Goal: Task Accomplishment & Management: Use online tool/utility

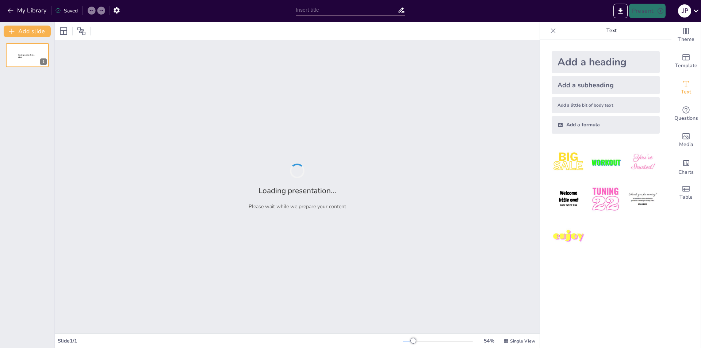
type input "RETILAP"
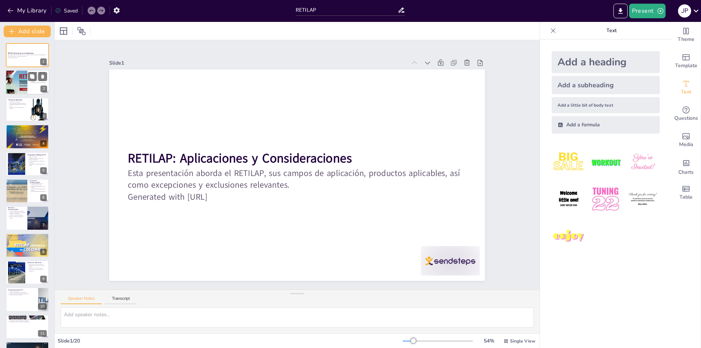
click at [21, 88] on div at bounding box center [16, 82] width 74 height 25
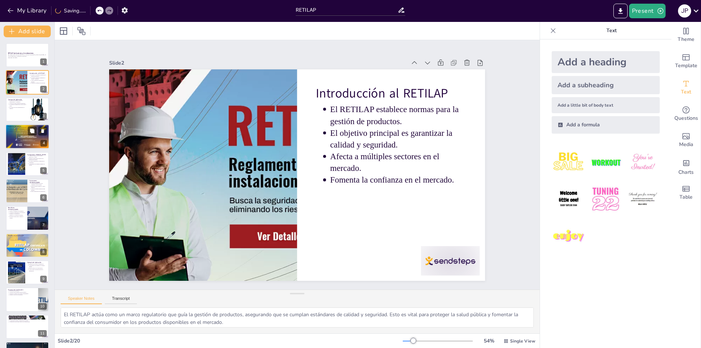
click at [27, 137] on div at bounding box center [27, 136] width 44 height 25
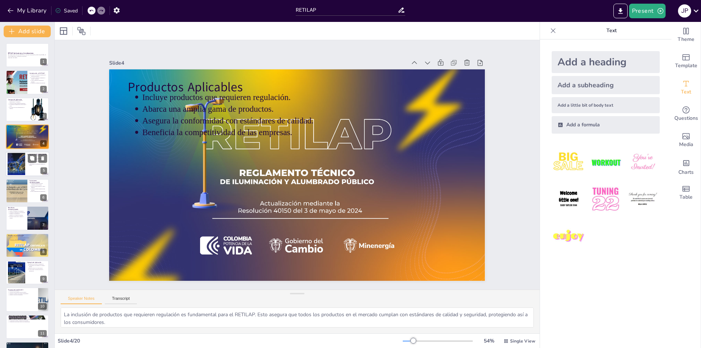
click at [26, 170] on div at bounding box center [27, 163] width 44 height 25
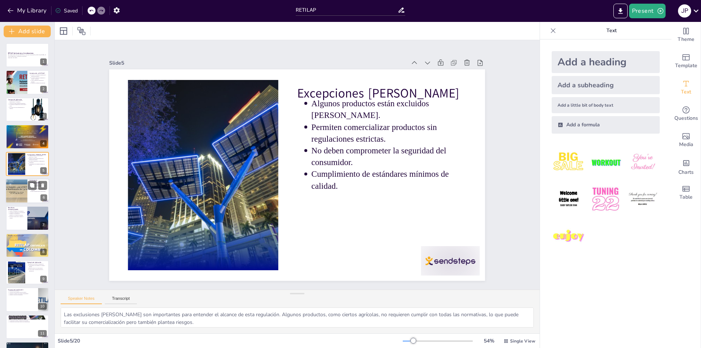
click at [19, 192] on div at bounding box center [17, 190] width 44 height 25
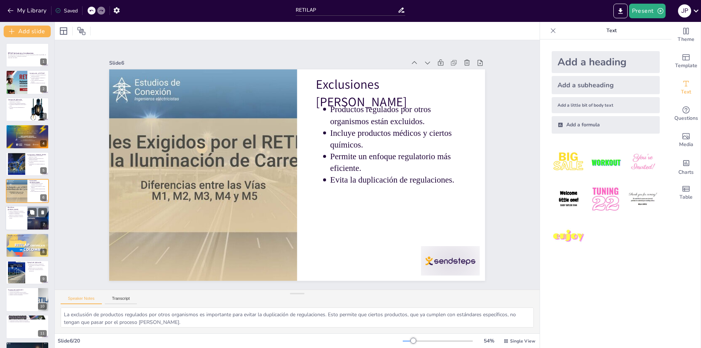
click at [9, 220] on div at bounding box center [27, 218] width 44 height 25
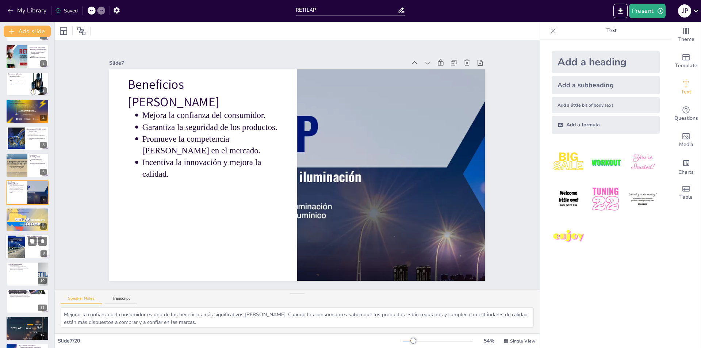
click at [22, 254] on div at bounding box center [17, 246] width 18 height 29
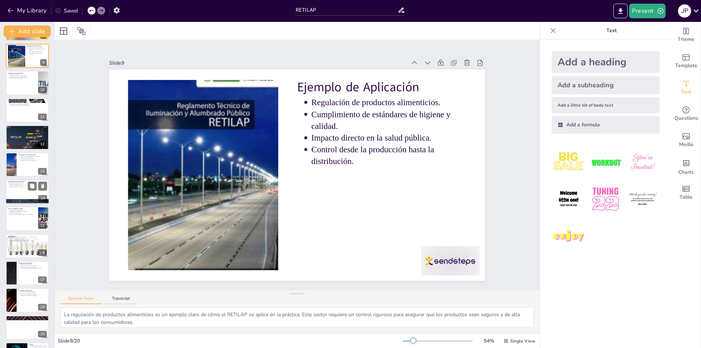
scroll to position [241, 0]
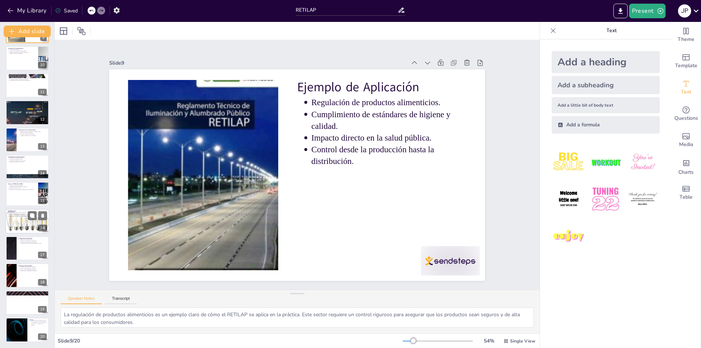
click at [20, 221] on div at bounding box center [27, 221] width 44 height 44
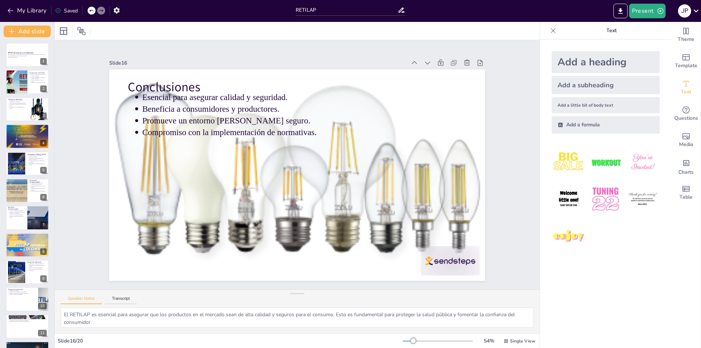
scroll to position [0, 0]
click at [15, 81] on div at bounding box center [16, 82] width 74 height 25
type textarea "El RETILAP actúa como un marco regulatorio que guía la gestión de productos, as…"
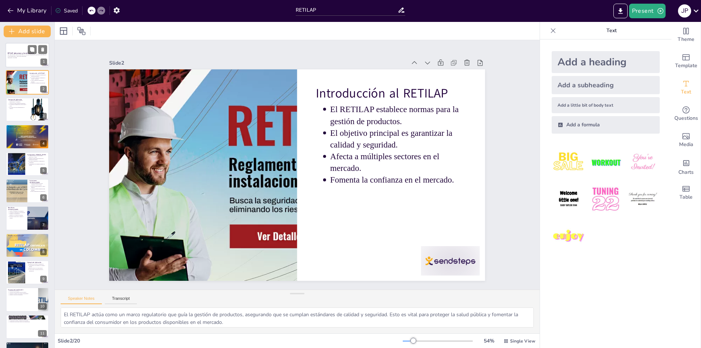
click at [22, 58] on p "Generated with [URL]" at bounding box center [27, 57] width 39 height 1
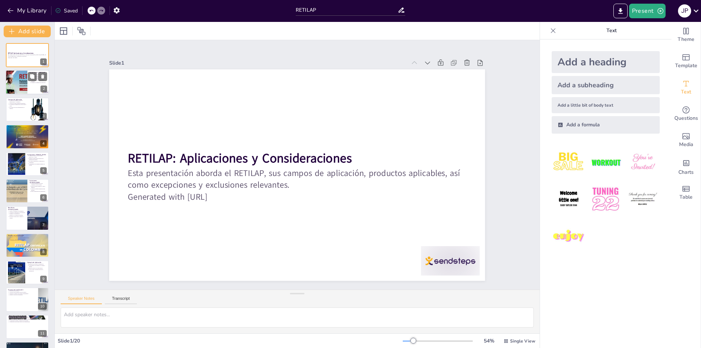
click at [22, 88] on div at bounding box center [16, 82] width 74 height 25
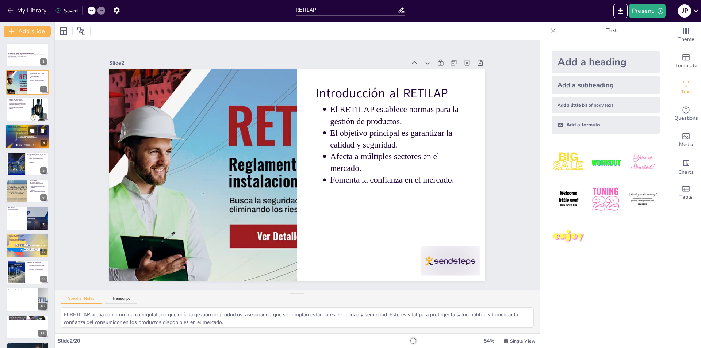
click at [26, 139] on div at bounding box center [27, 136] width 44 height 25
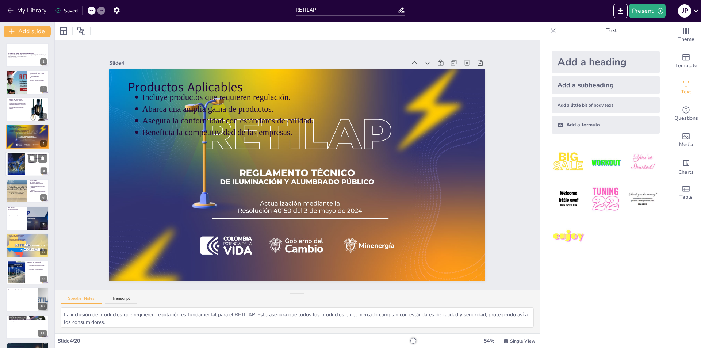
click at [19, 170] on div at bounding box center [16, 164] width 35 height 22
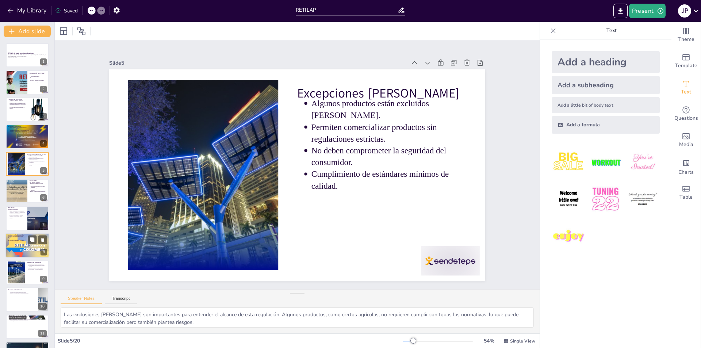
click at [22, 238] on p "Educación y capacitación son esenciales." at bounding box center [28, 238] width 38 height 1
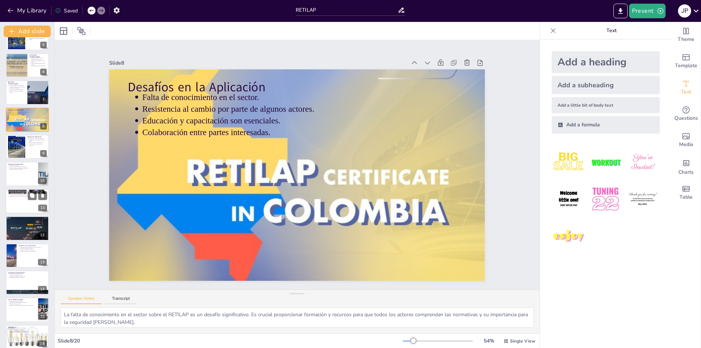
click at [24, 207] on div at bounding box center [27, 201] width 44 height 25
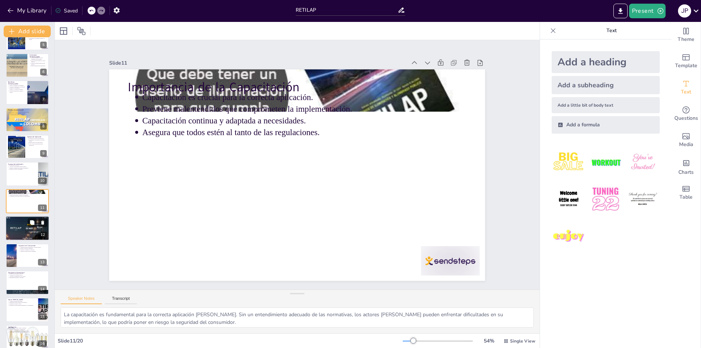
scroll to position [134, 0]
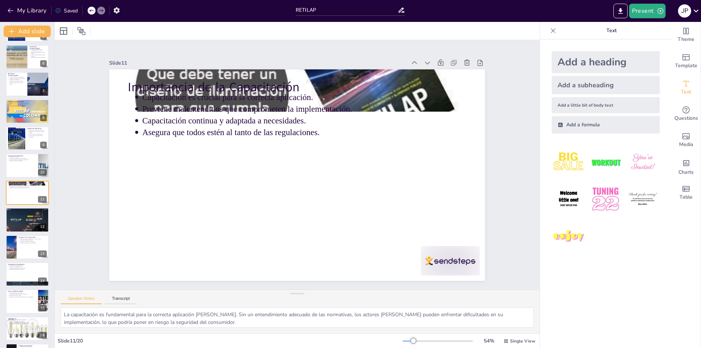
click at [19, 233] on div "RETILAP: Aplicaciones y Consideraciones Esta presentación aborda el RETILAP, su…" at bounding box center [27, 179] width 54 height 540
click at [18, 255] on div at bounding box center [27, 247] width 44 height 25
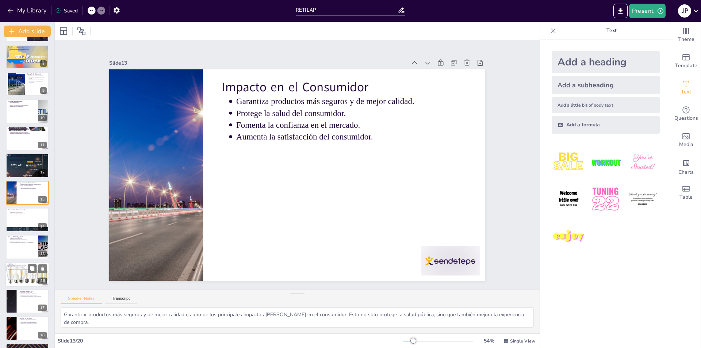
click at [18, 281] on div at bounding box center [27, 274] width 44 height 44
type textarea "El RETILAP es esencial para asegurar que los productos en el mercado sean de al…"
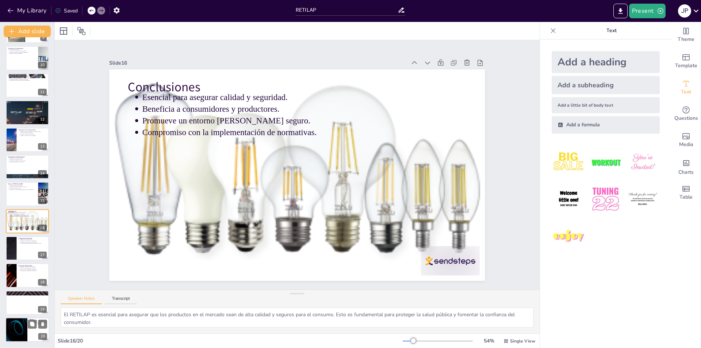
click at [17, 319] on div at bounding box center [17, 329] width 44 height 25
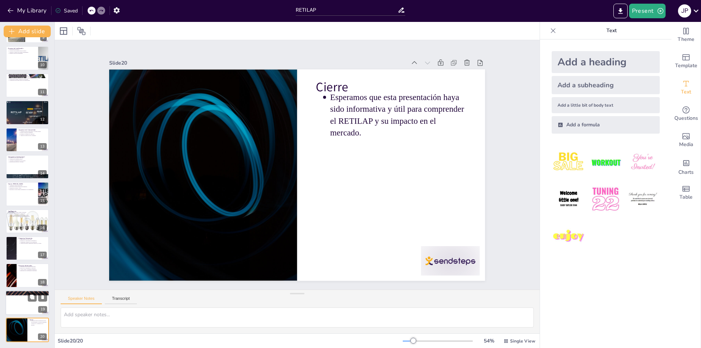
click at [23, 291] on p "Agradecimientos" at bounding box center [27, 292] width 39 height 2
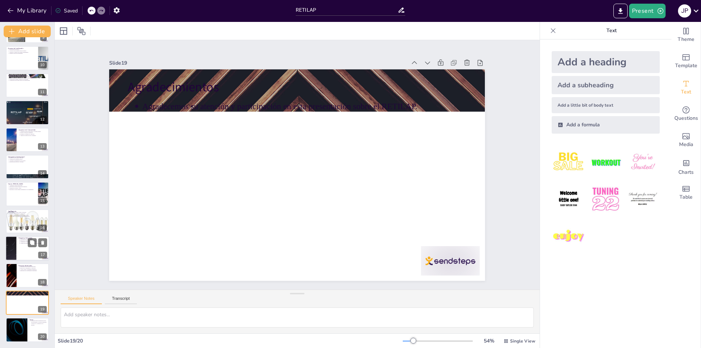
click at [8, 240] on div at bounding box center [11, 248] width 44 height 25
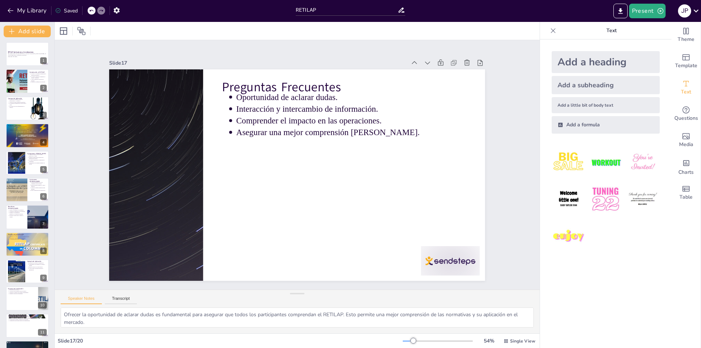
scroll to position [0, 0]
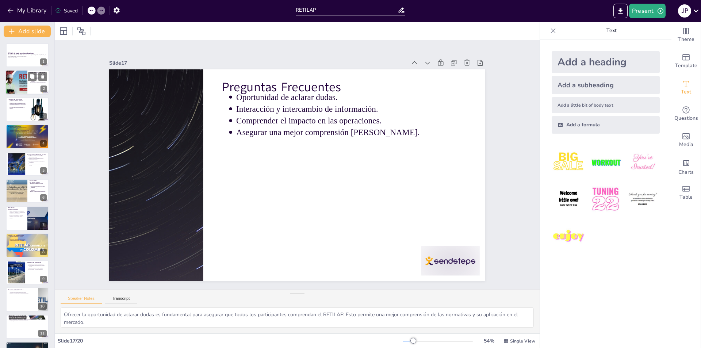
click at [21, 75] on div at bounding box center [16, 82] width 74 height 25
type textarea "El RETILAP actúa como un marco regulatorio que guía la gestión de productos, as…"
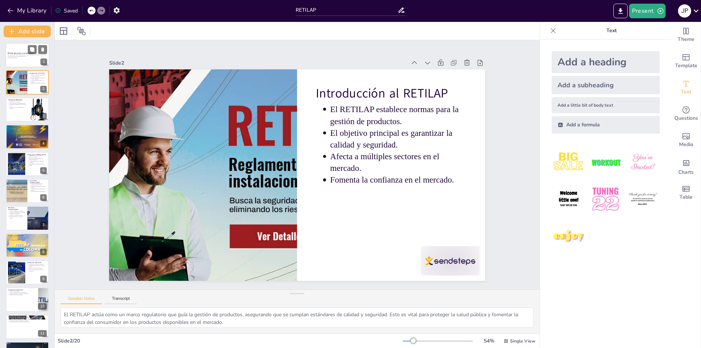
click at [23, 62] on div at bounding box center [27, 55] width 44 height 25
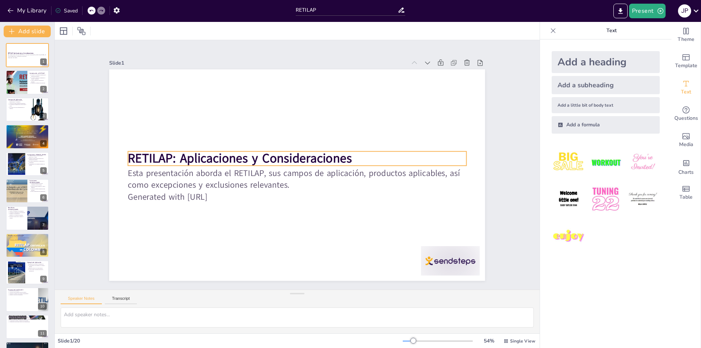
click at [240, 159] on strong "RETILAP: Aplicaciones y Consideraciones" at bounding box center [349, 188] width 218 height 85
click at [23, 78] on div at bounding box center [16, 82] width 74 height 25
type textarea "El RETILAP actúa como un marco regulatorio que guía la gestión de productos, as…"
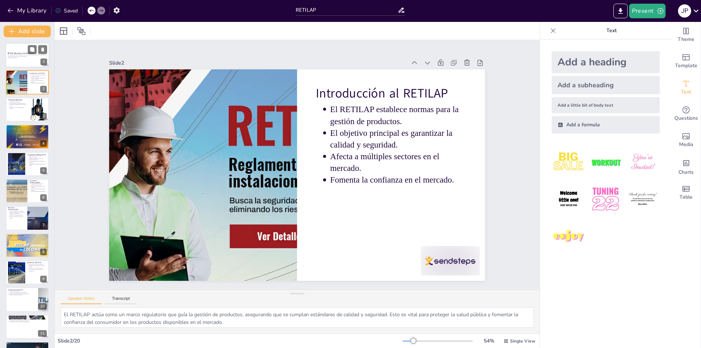
click at [19, 65] on div at bounding box center [27, 55] width 44 height 25
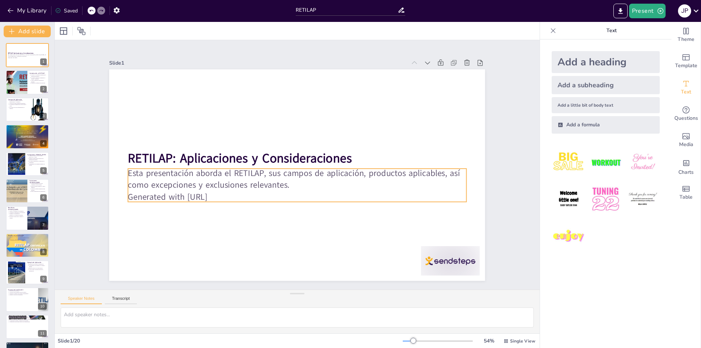
click at [186, 194] on p "Generated with [URL]" at bounding box center [271, 183] width 208 height 280
click at [232, 195] on p "Generated with [URL]" at bounding box center [278, 139] width 281 height 208
click at [232, 195] on p "Generated with [URL]" at bounding box center [286, 196] width 325 height 116
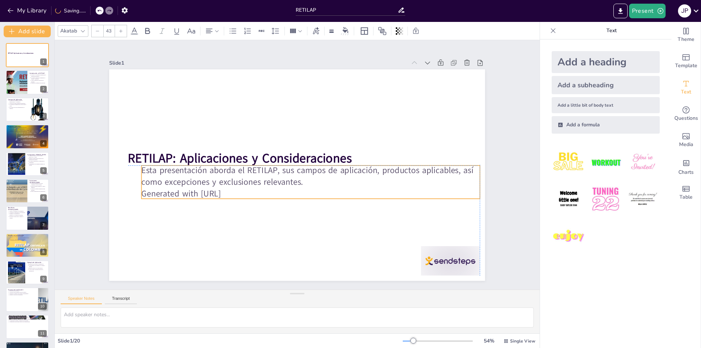
drag, startPoint x: 229, startPoint y: 195, endPoint x: 240, endPoint y: 191, distance: 12.0
click at [240, 191] on p "Generated with [URL]" at bounding box center [274, 186] width 116 height 325
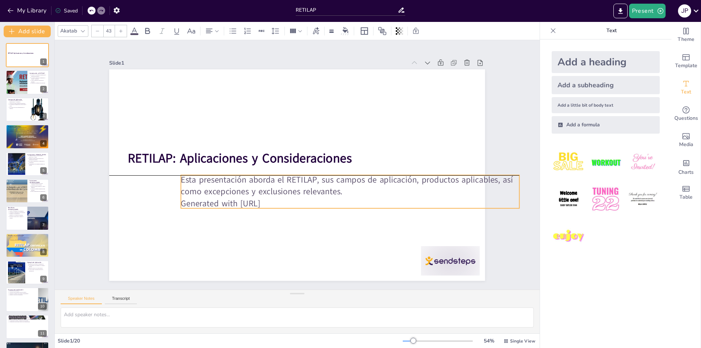
drag, startPoint x: 240, startPoint y: 191, endPoint x: 270, endPoint y: 198, distance: 30.7
click at [279, 198] on p "Generated with [URL]" at bounding box center [236, 191] width 179 height 298
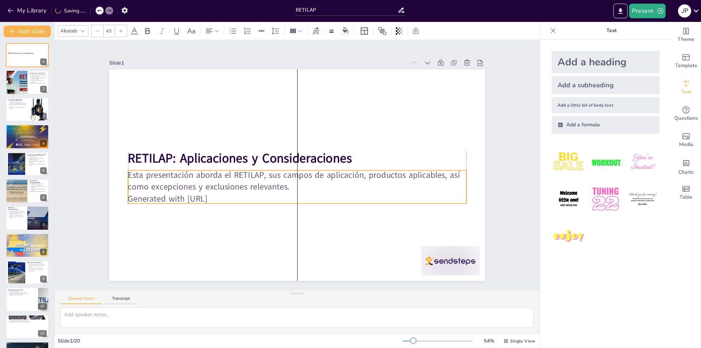
drag, startPoint x: 190, startPoint y: 186, endPoint x: 126, endPoint y: 185, distance: 63.9
click at [163, 185] on p "Esta presentación aborda el RETILAP, sus campos de aplicación, productos aplica…" at bounding box center [285, 175] width 244 height 267
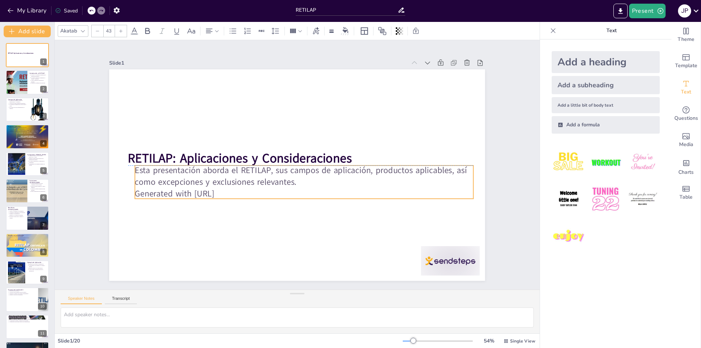
drag, startPoint x: 238, startPoint y: 197, endPoint x: 244, endPoint y: 195, distance: 7.3
click at [244, 195] on p "Generated with [URL]" at bounding box center [267, 169] width 47 height 338
